Goal: Contribute content: Add original content to the website for others to see

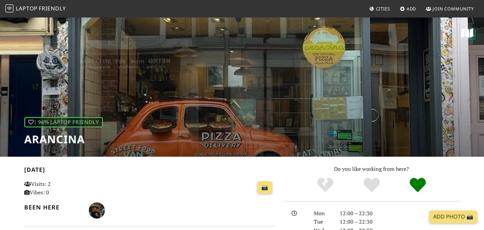
click at [55, 7] on span "Friendly" at bounding box center [52, 8] width 27 height 7
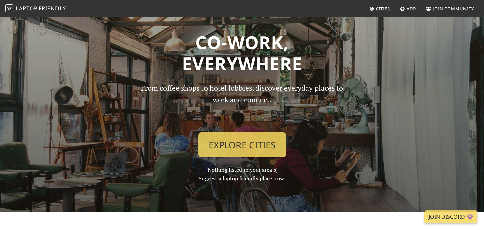
scroll to position [15, 0]
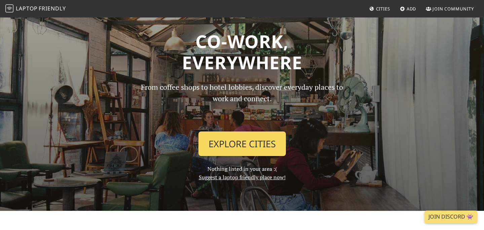
click at [254, 144] on link "Explore Cities" at bounding box center [241, 143] width 87 height 25
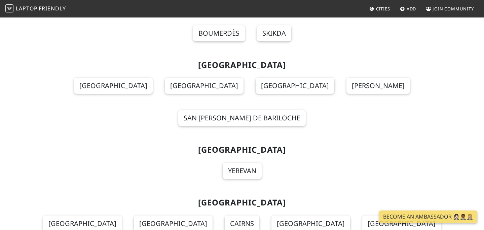
scroll to position [153, 0]
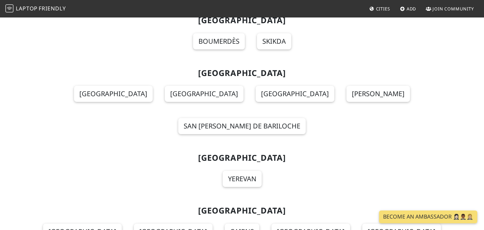
click at [404, 5] on link "Add" at bounding box center [408, 9] width 22 height 12
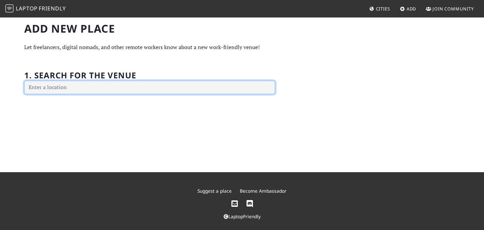
click at [212, 90] on input "text" at bounding box center [149, 87] width 251 height 13
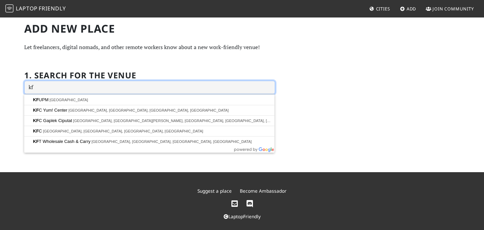
type input "k"
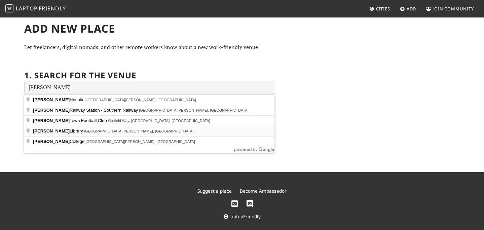
type input "Crawley Library, Southgate Avenue, Crawley, UK"
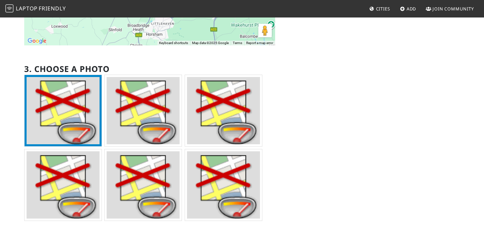
scroll to position [194, 0]
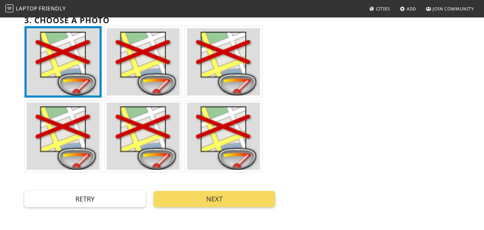
click at [225, 197] on button "Next" at bounding box center [214, 199] width 121 height 16
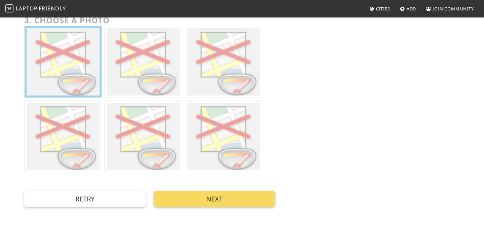
scroll to position [0, 0]
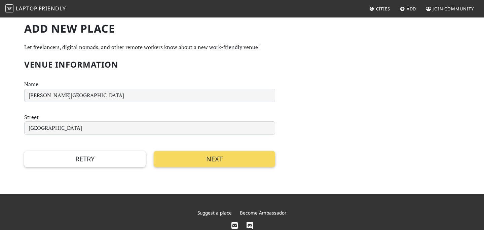
click at [191, 158] on button "Next" at bounding box center [214, 159] width 121 height 16
click at [213, 159] on button "Next" at bounding box center [214, 159] width 121 height 16
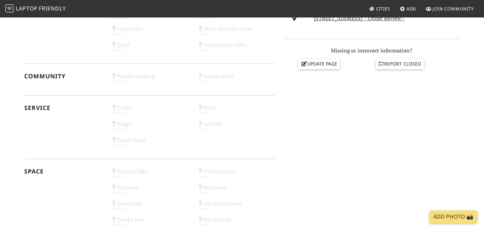
scroll to position [272, 0]
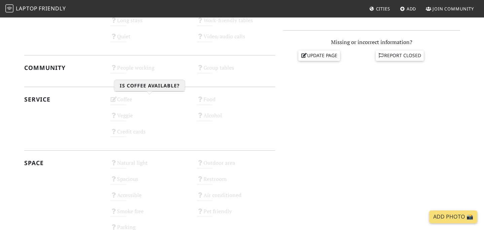
click at [122, 99] on div "Coffee Unknown" at bounding box center [149, 102] width 86 height 16
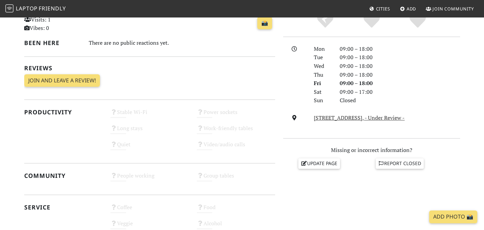
scroll to position [164, 0]
click at [129, 111] on div "Stable Wi-Fi Unknown" at bounding box center [149, 115] width 86 height 16
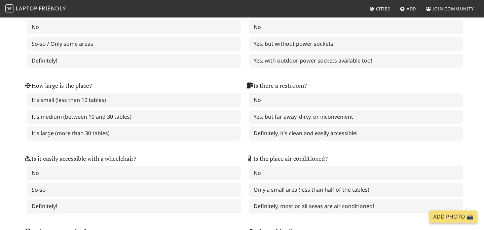
scroll to position [706, 0]
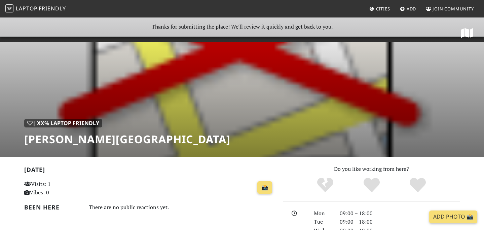
click at [407, 8] on span "Add" at bounding box center [411, 9] width 10 height 6
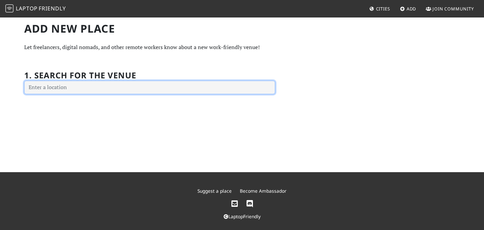
click at [194, 83] on input "text" at bounding box center [149, 87] width 251 height 13
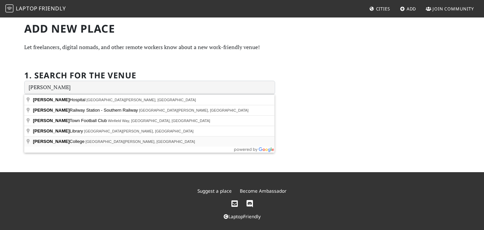
type input "[PERSON_NAME][GEOGRAPHIC_DATA], [GEOGRAPHIC_DATA][PERSON_NAME], [GEOGRAPHIC_DAT…"
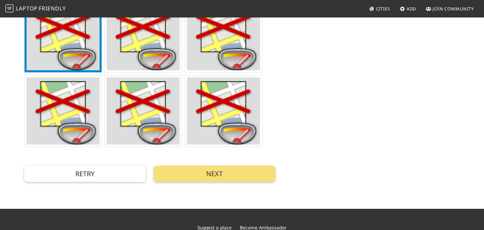
scroll to position [227, 0]
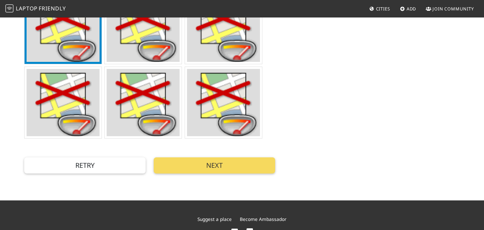
click at [209, 170] on button "Next" at bounding box center [214, 165] width 121 height 16
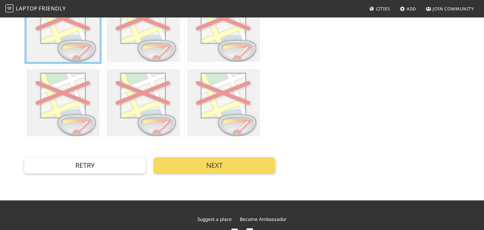
scroll to position [0, 0]
